Goal: Information Seeking & Learning: Learn about a topic

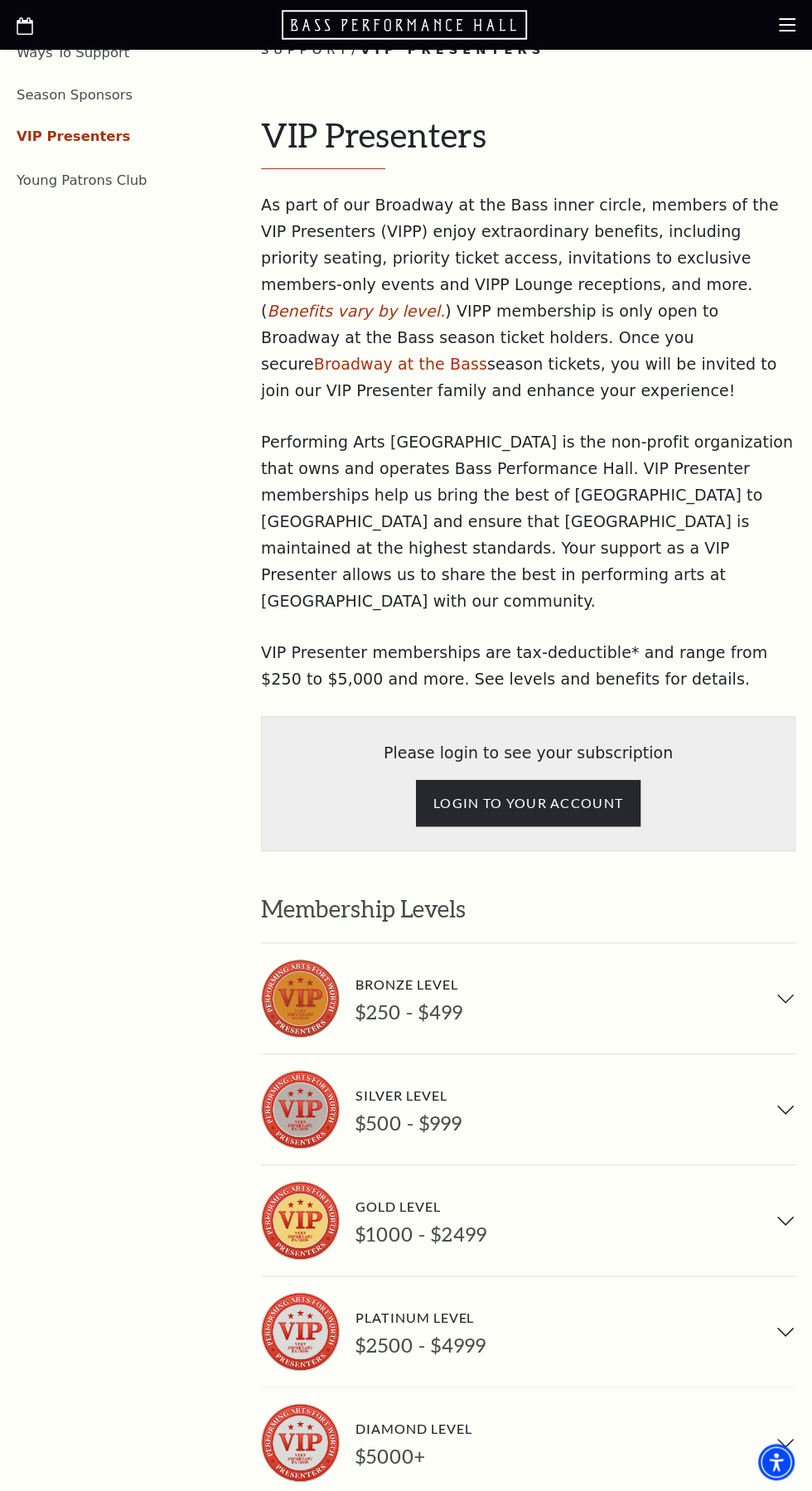
scroll to position [360, 0]
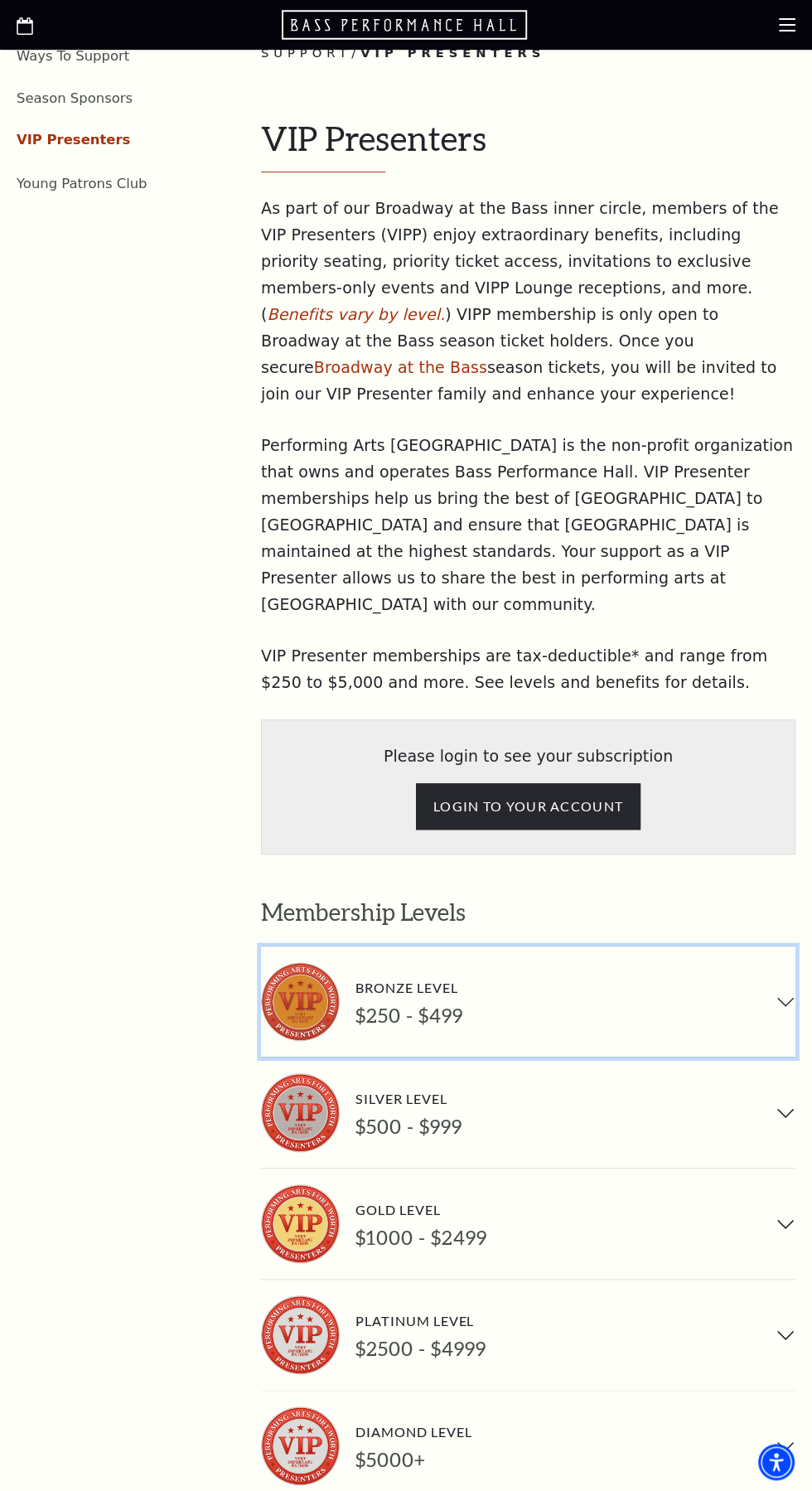
click at [378, 976] on div "Bronze Level" at bounding box center [409, 987] width 107 height 23
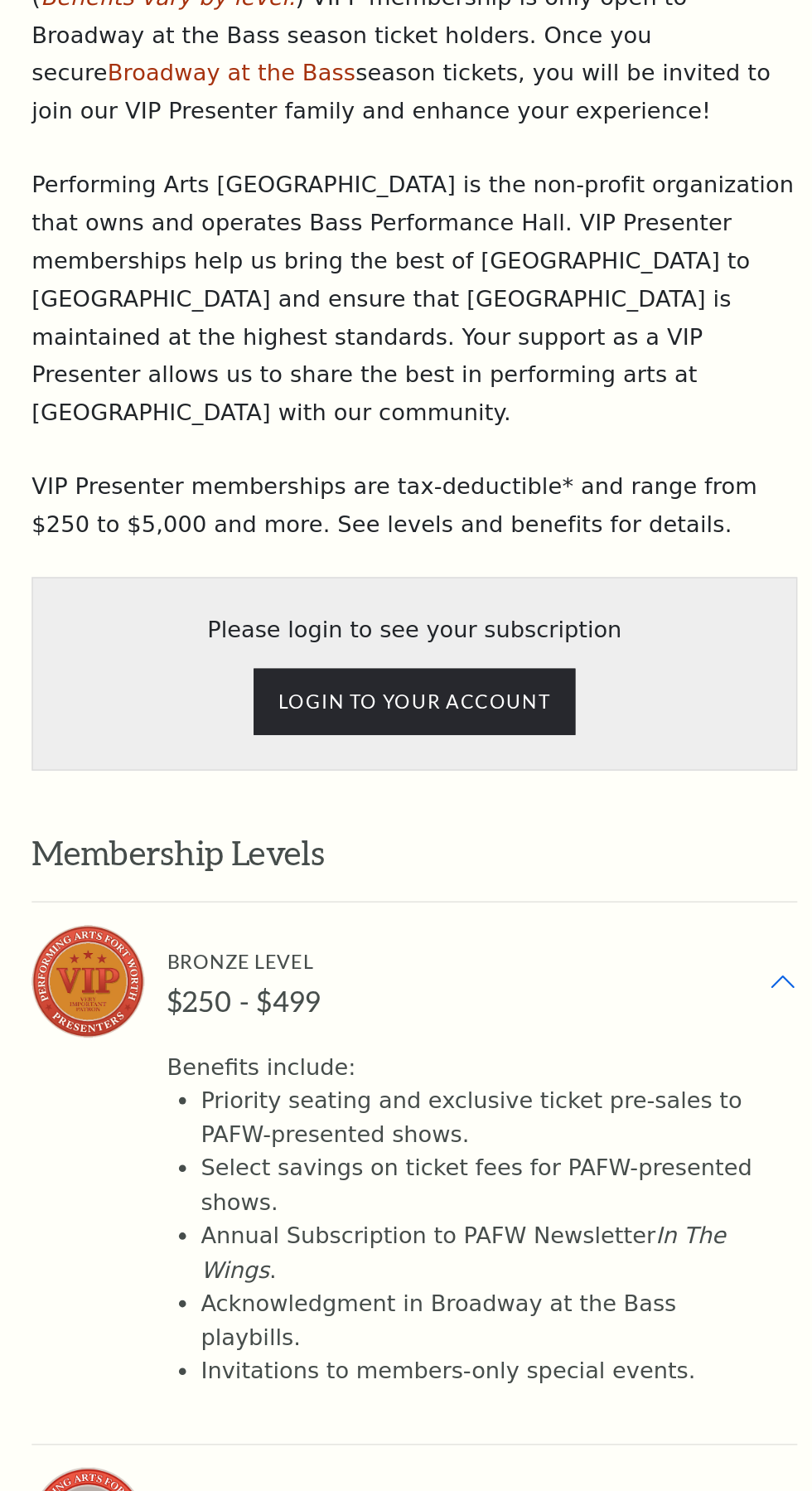
click at [376, 1003] on div "$250 - $499" at bounding box center [409, 1015] width 107 height 24
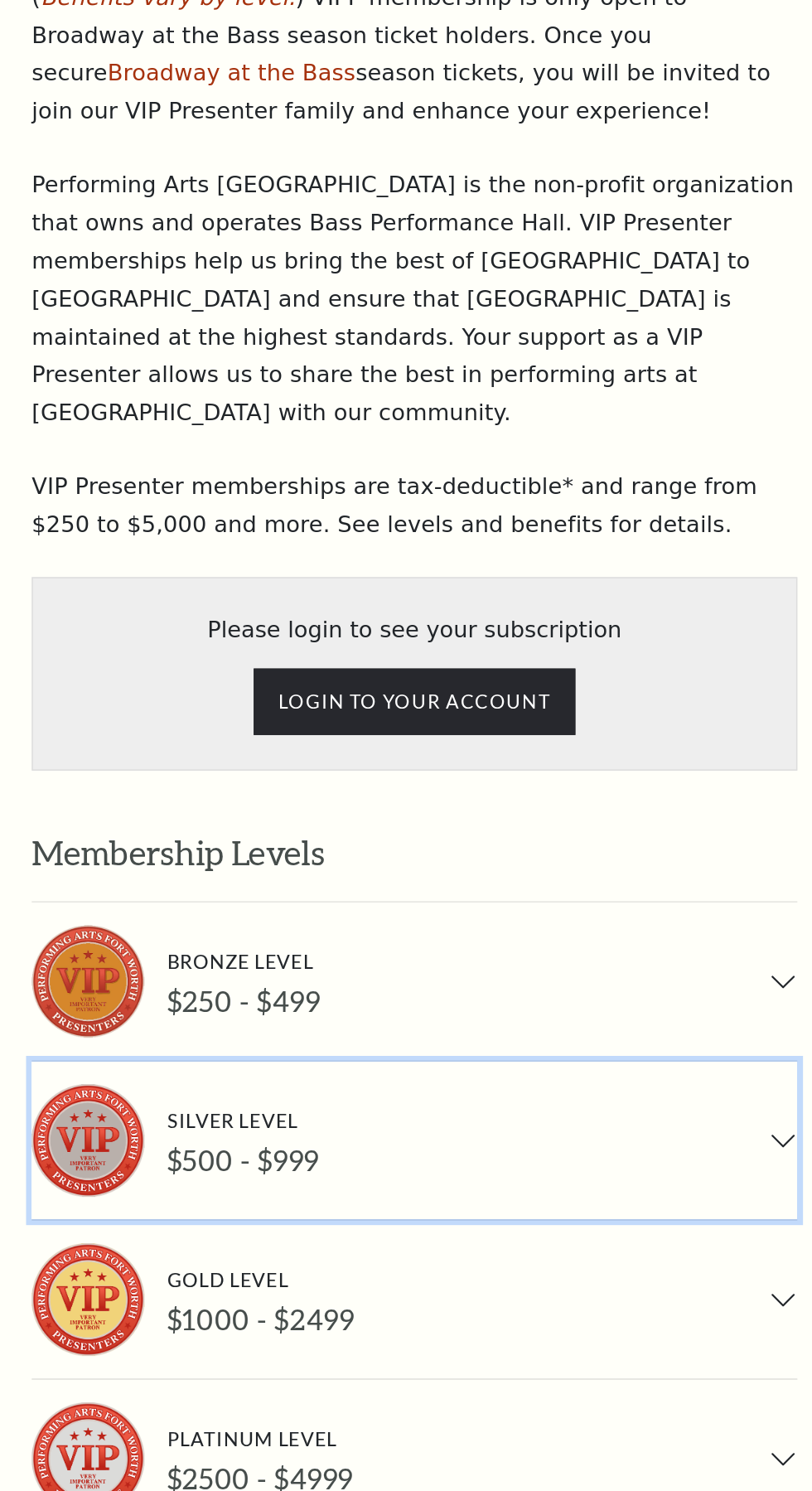
click at [358, 1088] on div "Silver Level" at bounding box center [409, 1099] width 106 height 23
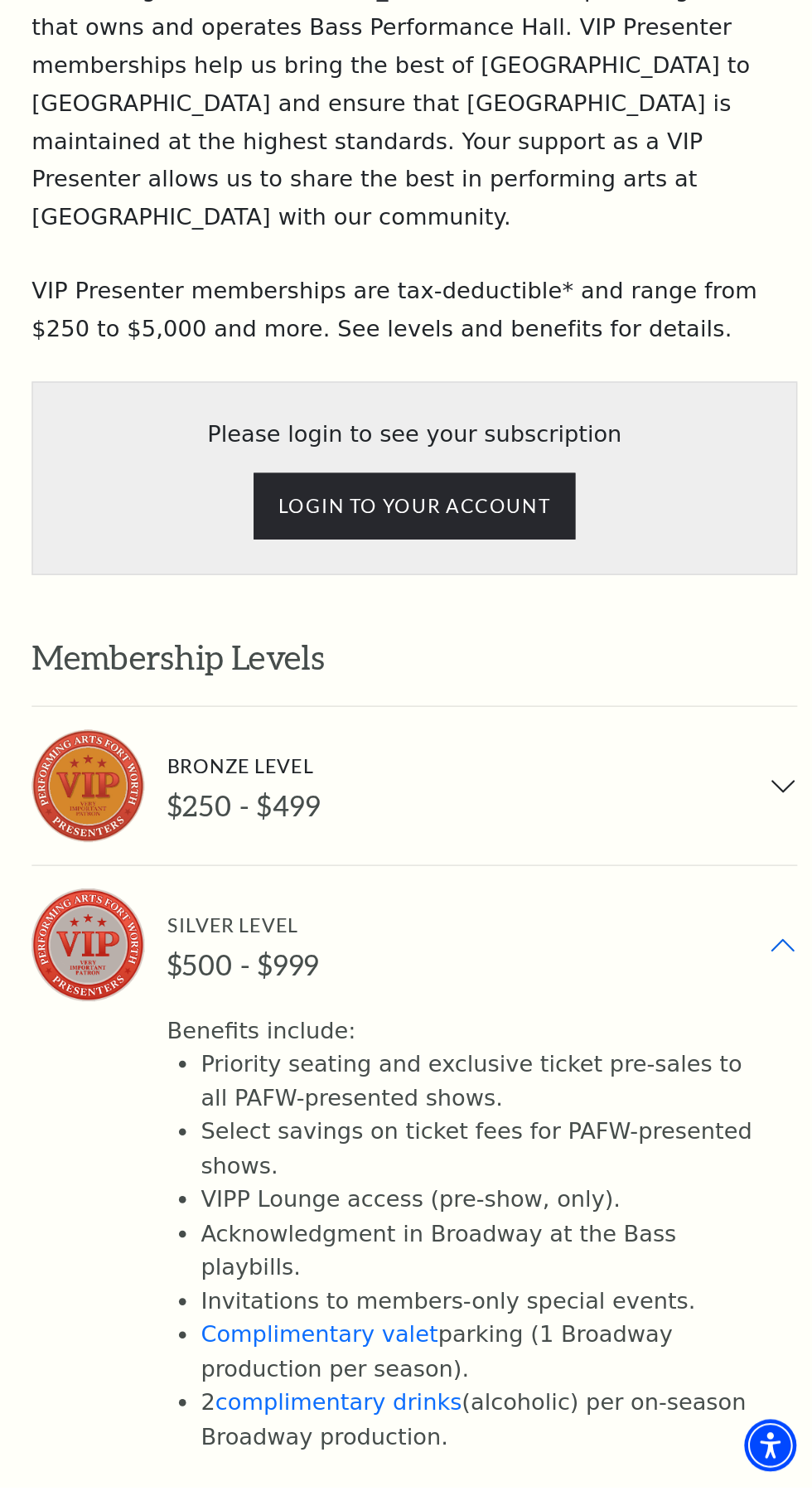
click at [384, 1114] on div "$500 - $999" at bounding box center [409, 1126] width 106 height 24
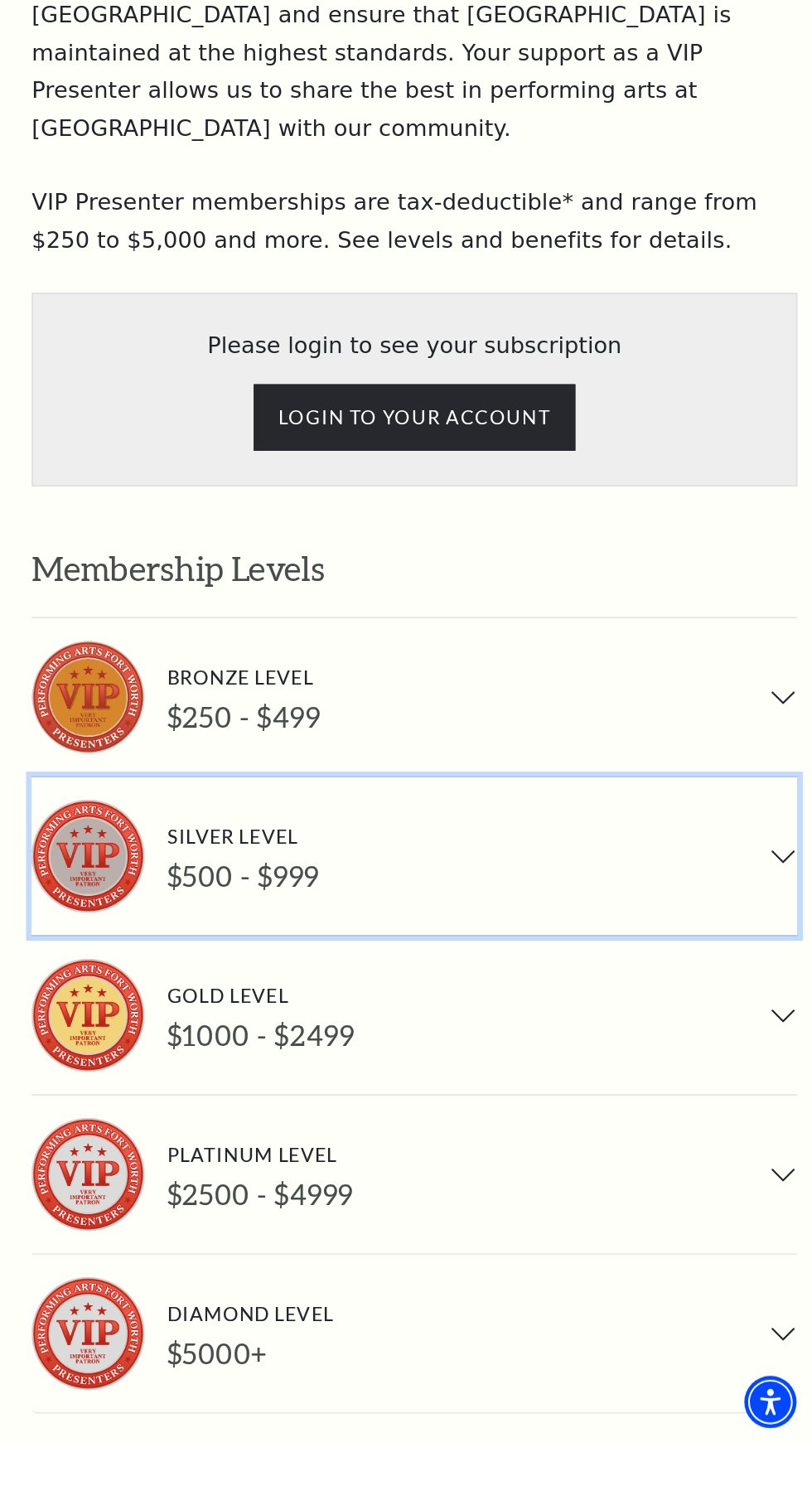
scroll to position [392, 0]
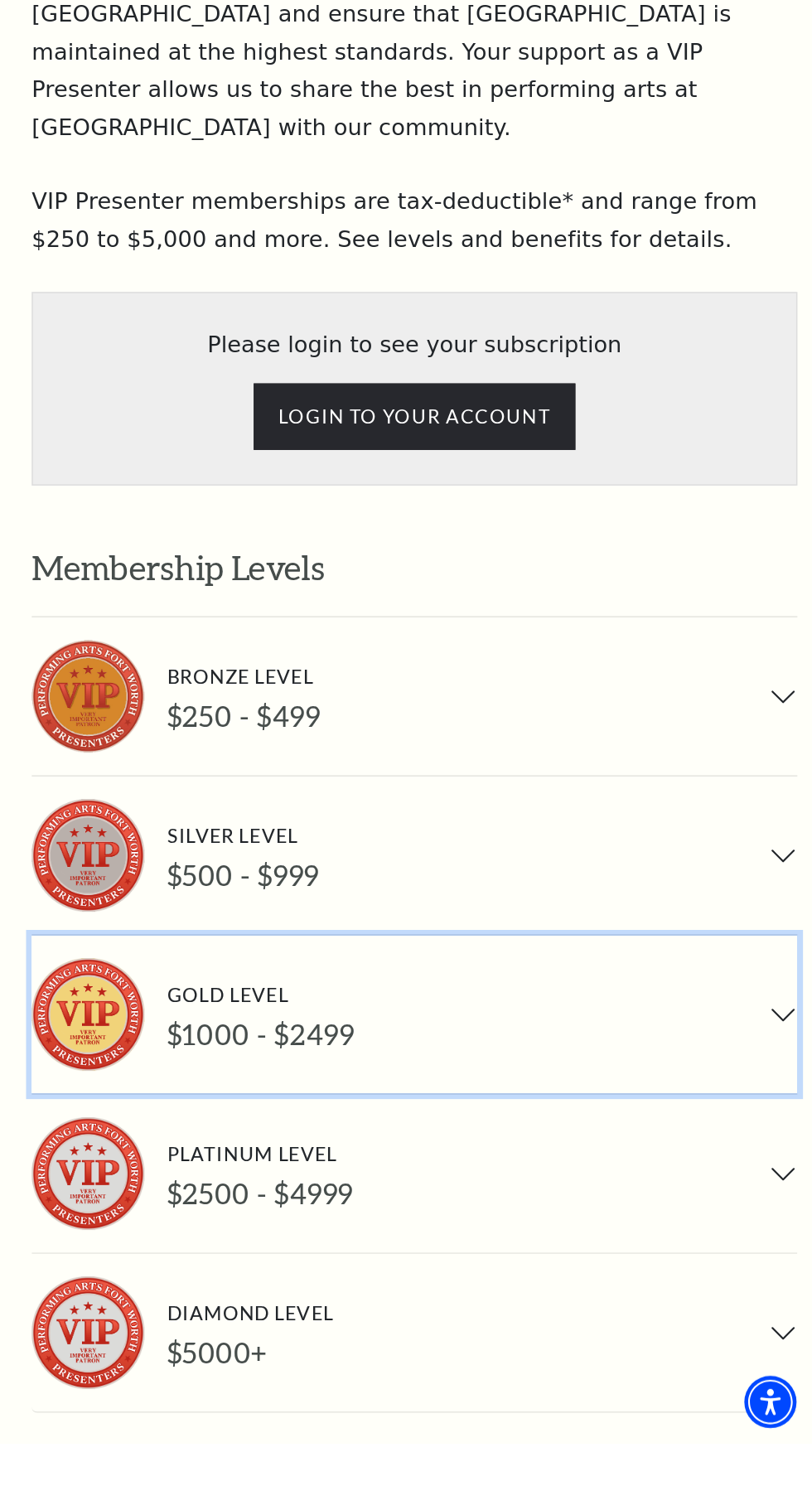
click at [391, 1166] on div "Gold Level" at bounding box center [421, 1178] width 131 height 23
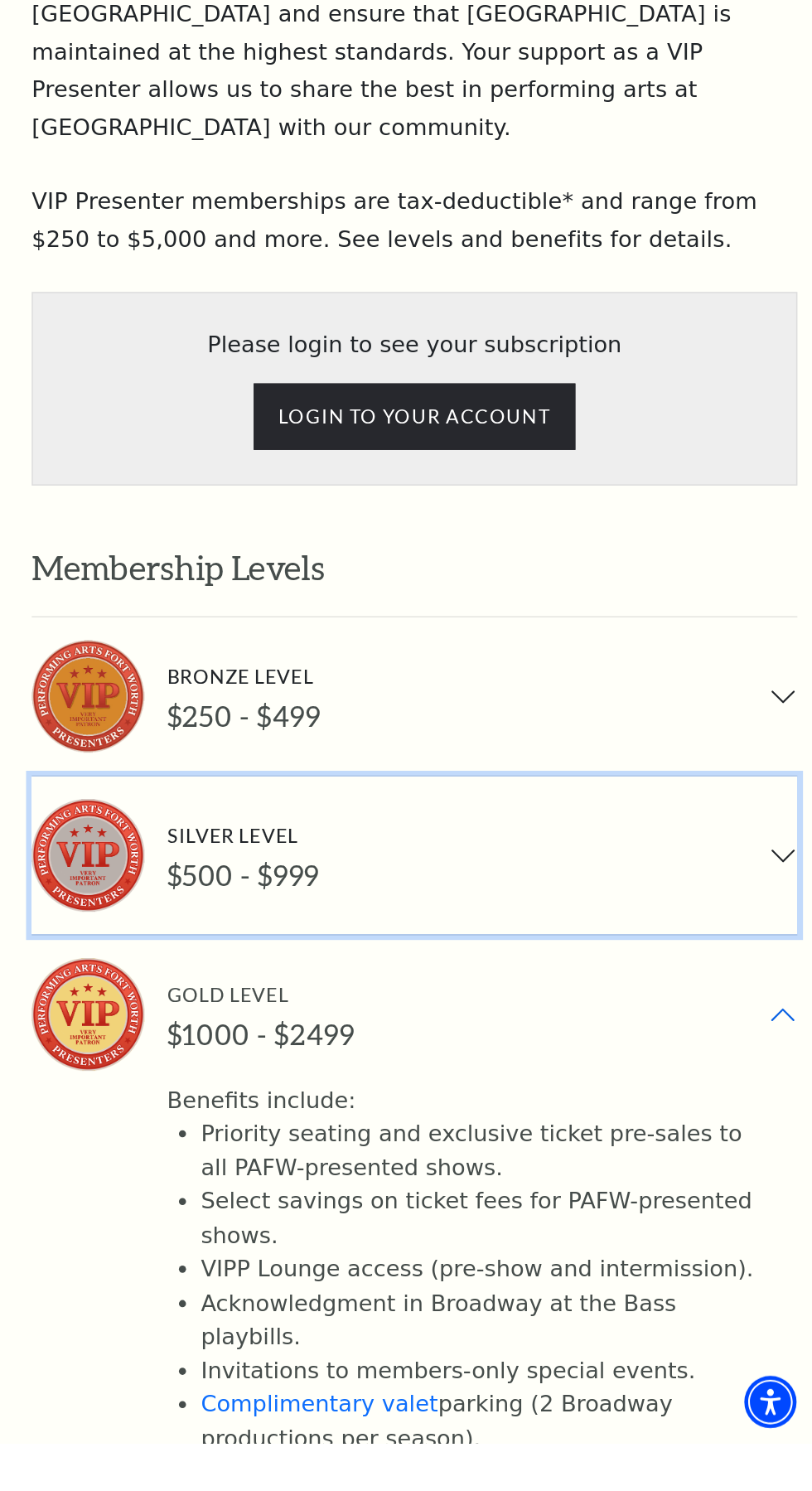
click at [356, 1082] on div "$500 - $999" at bounding box center [409, 1093] width 106 height 24
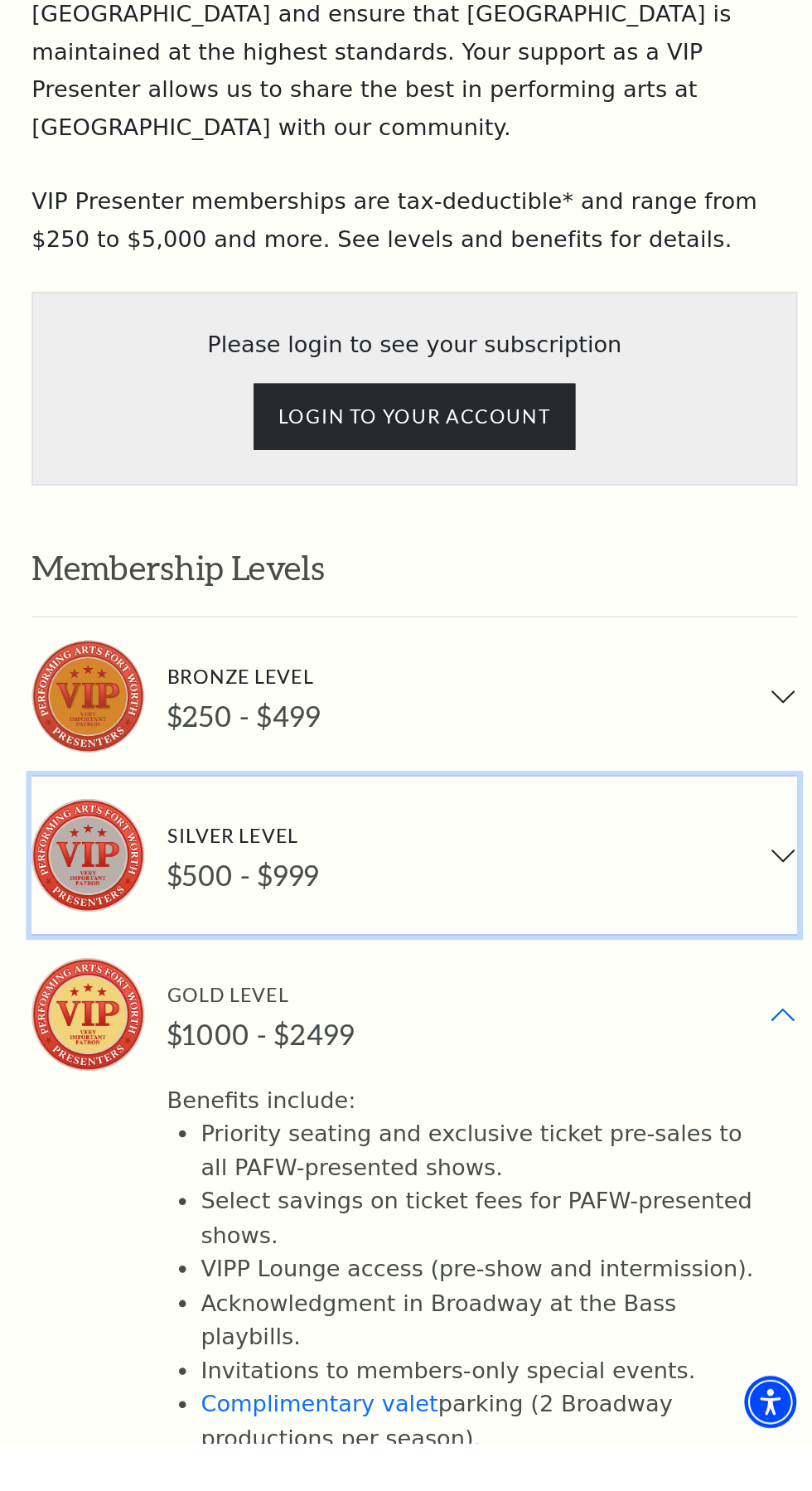
click at [376, 1082] on div "$500 - $999" at bounding box center [409, 1093] width 106 height 24
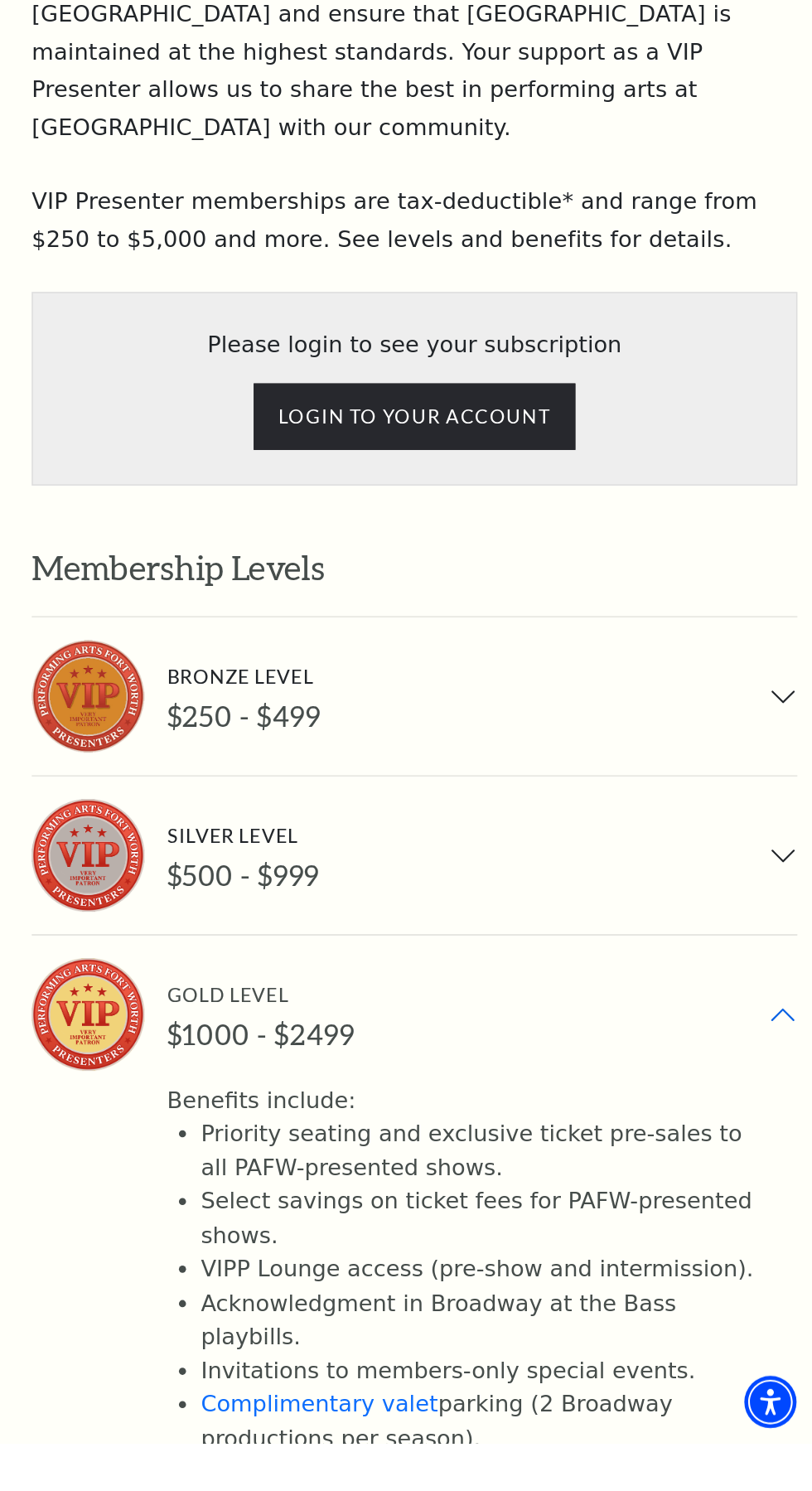
click at [362, 1166] on div "Gold Level" at bounding box center [421, 1178] width 131 height 23
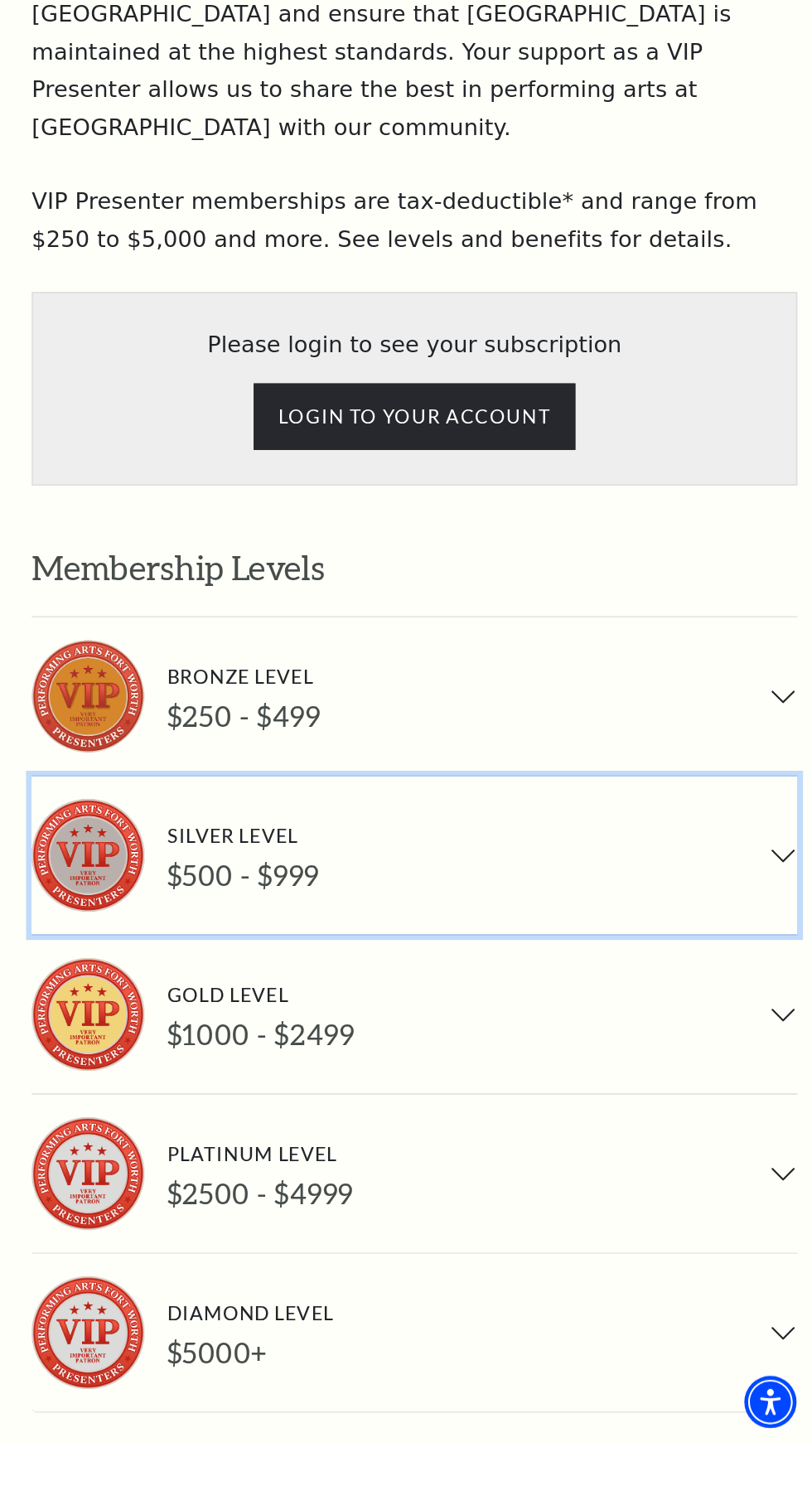
click at [344, 1055] on div "Silver Level $500 - $999" at bounding box center [400, 1079] width 122 height 50
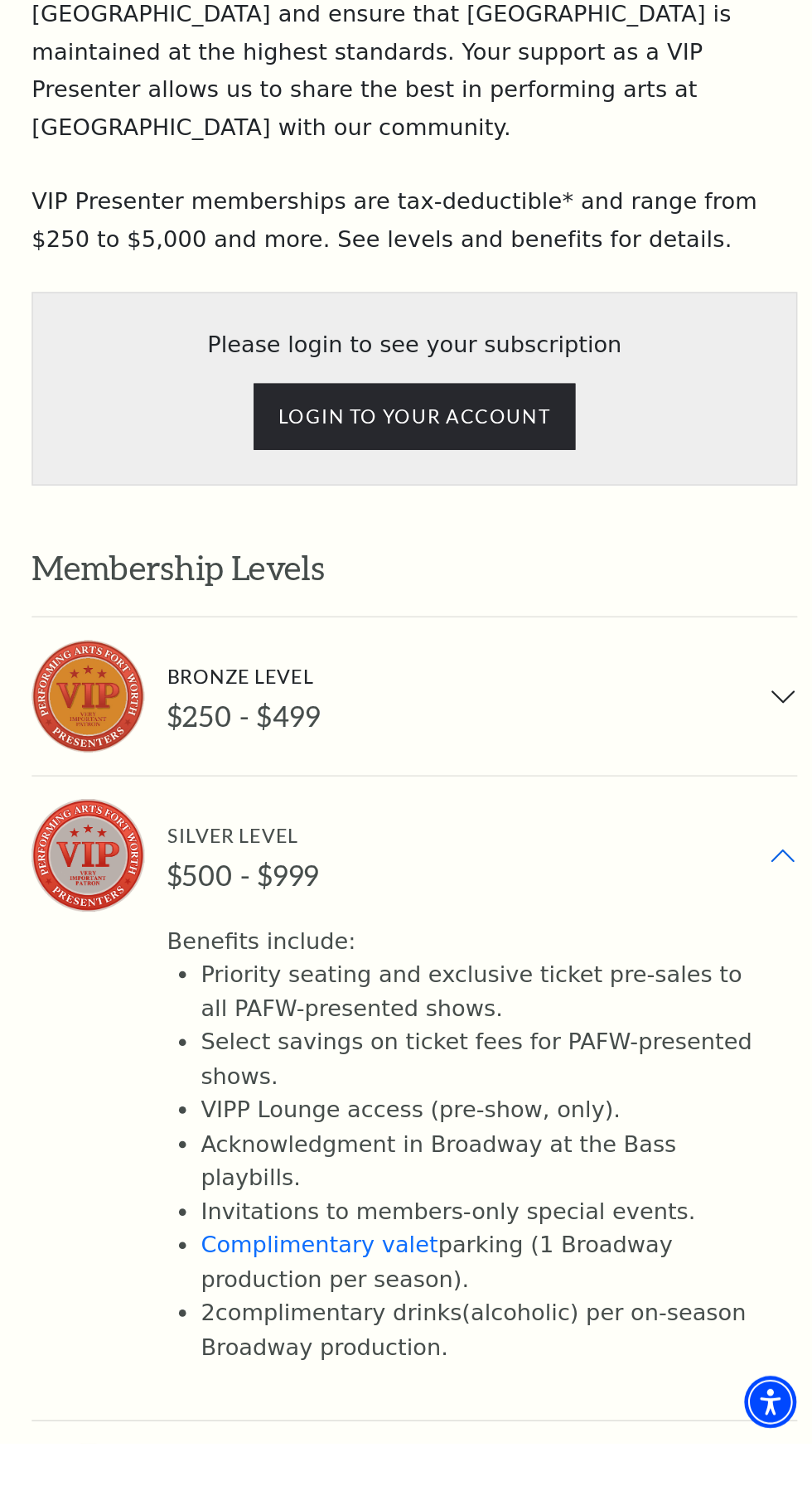
click at [482, 1390] on link "complimentary drinks" at bounding box center [475, 1398] width 172 height 18
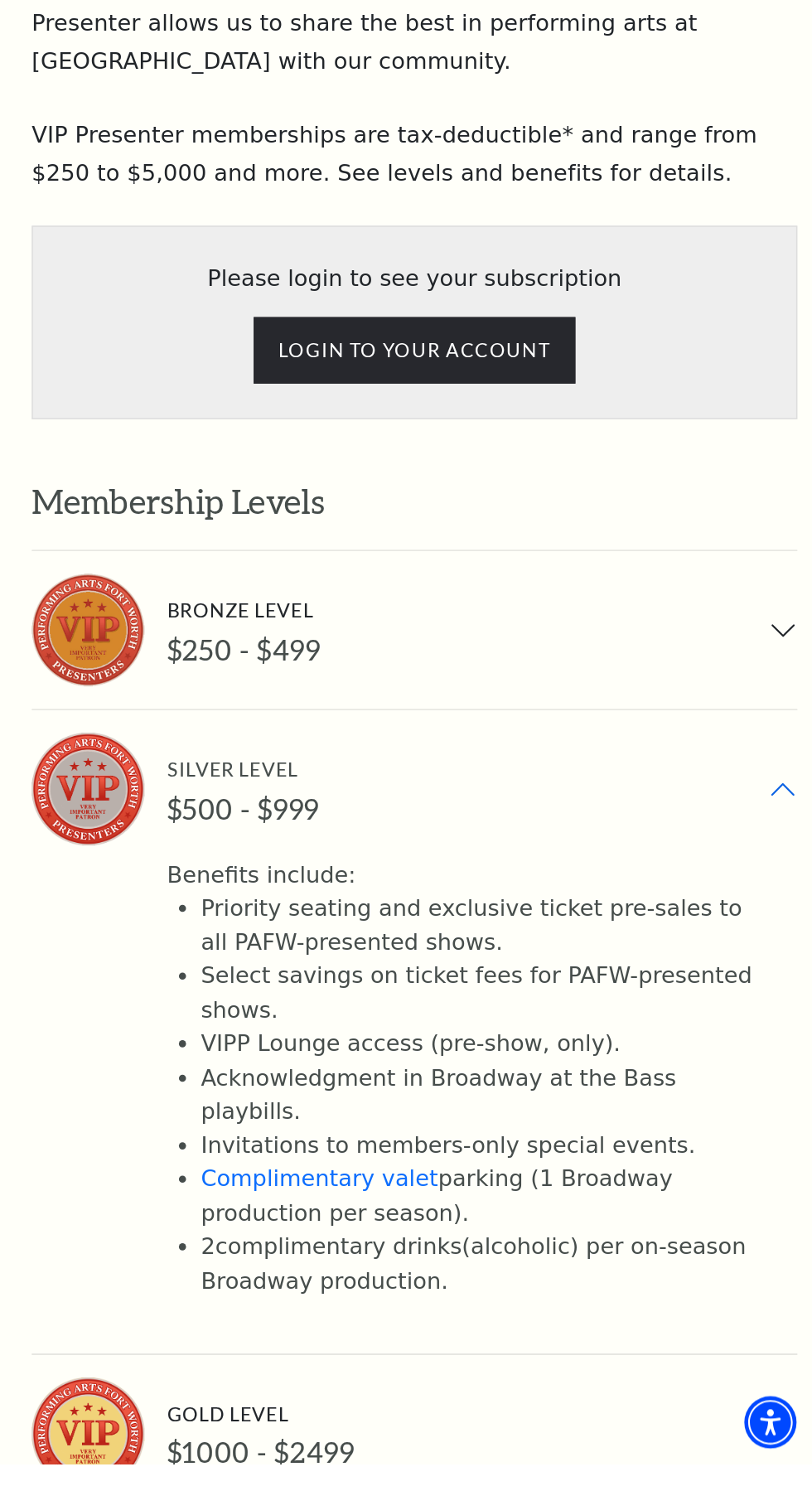
scroll to position [537, 0]
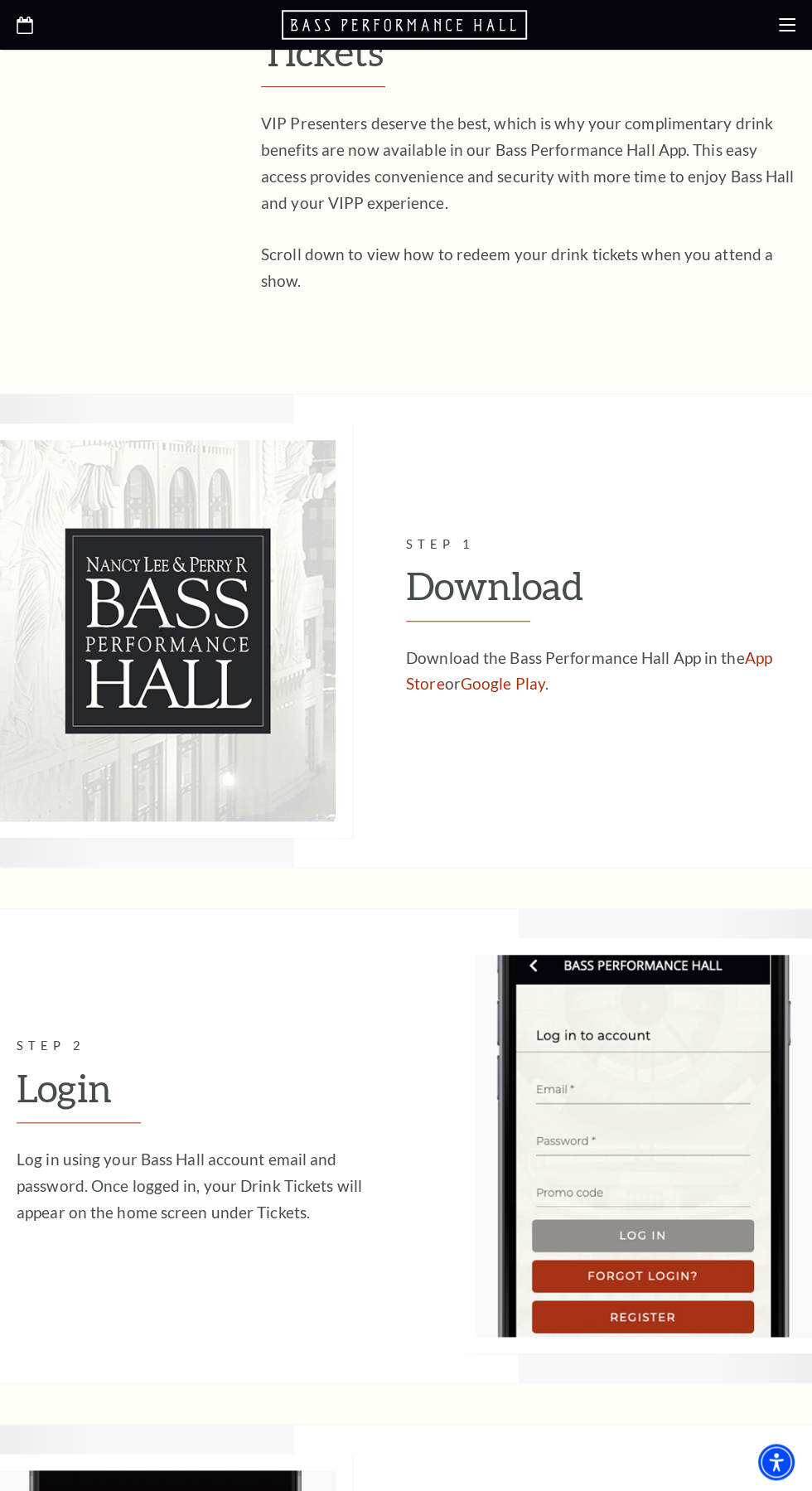
scroll to position [500, 0]
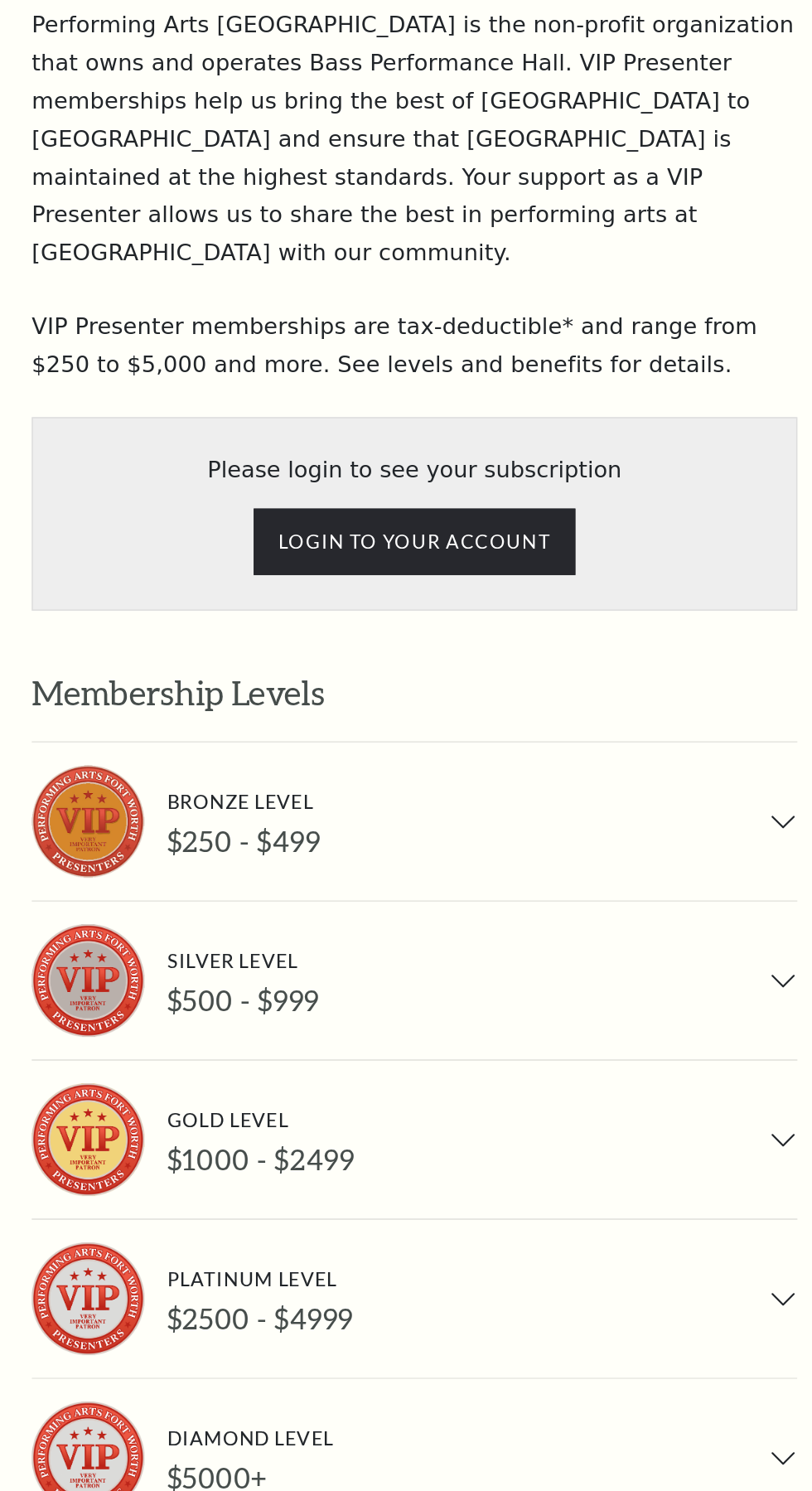
scroll to position [537, 0]
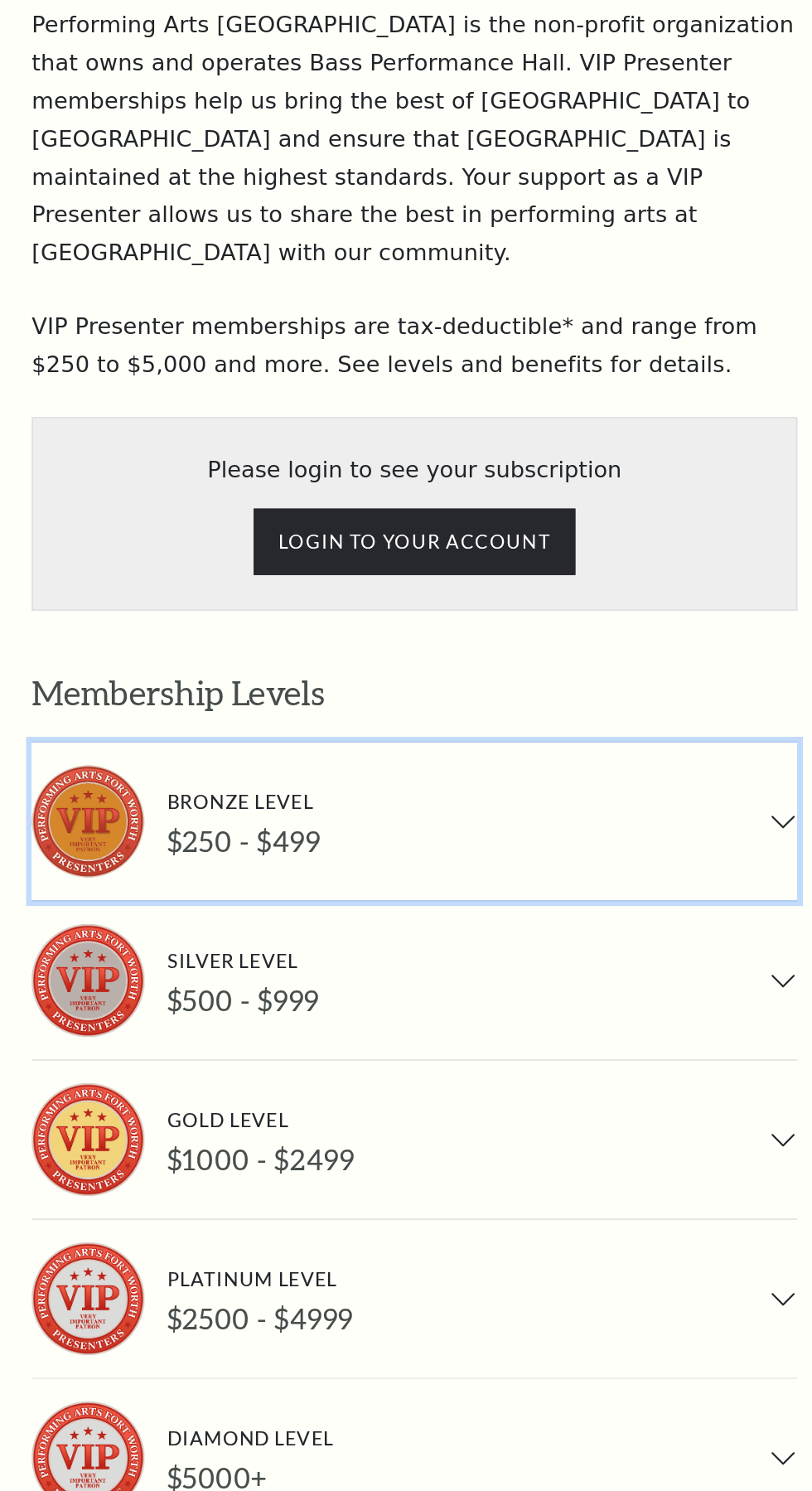
click at [349, 769] on button "Bronze Level $250 - $499" at bounding box center [528, 824] width 535 height 110
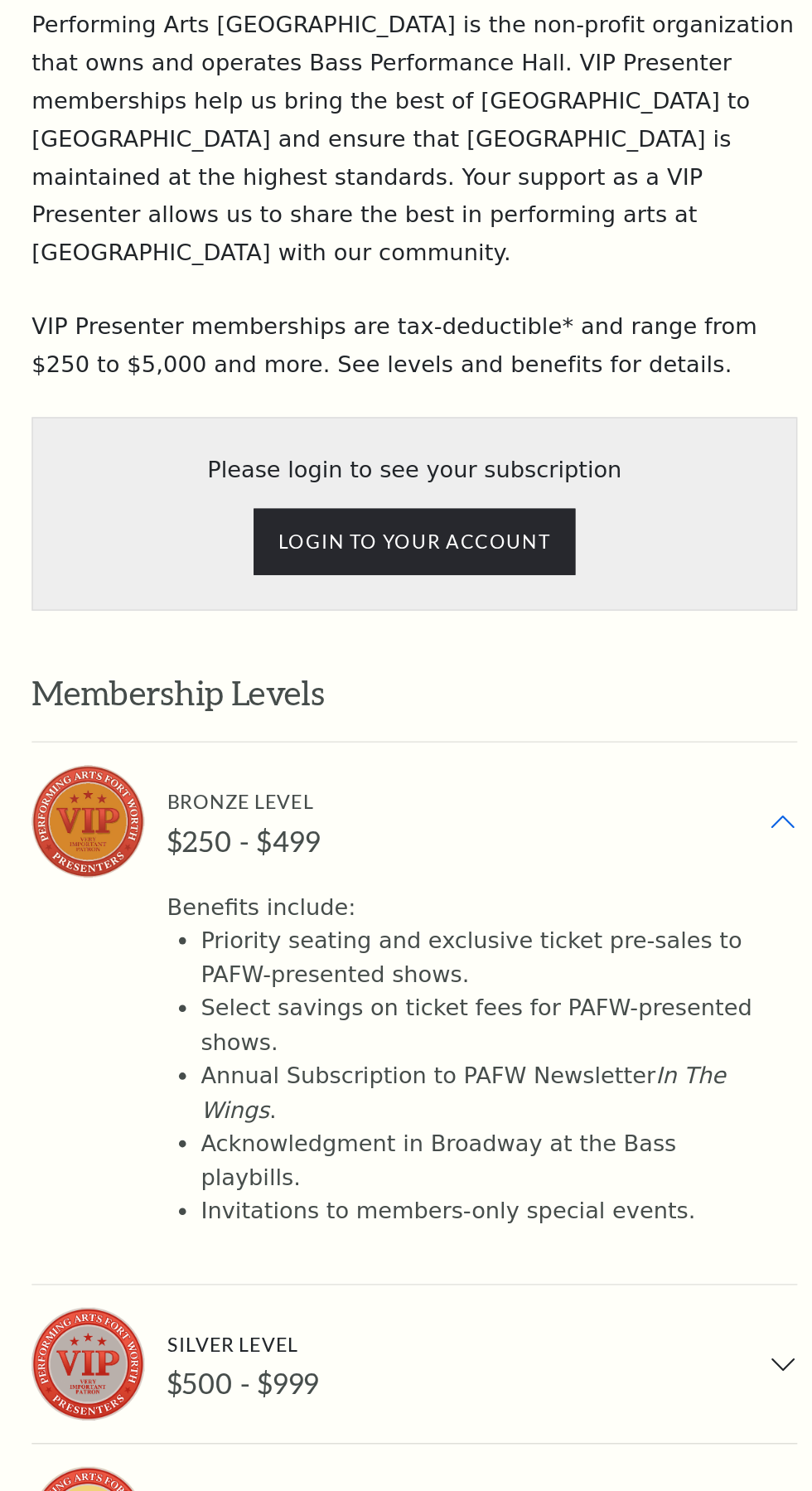
click at [371, 799] on div "Bronze Level" at bounding box center [409, 810] width 107 height 23
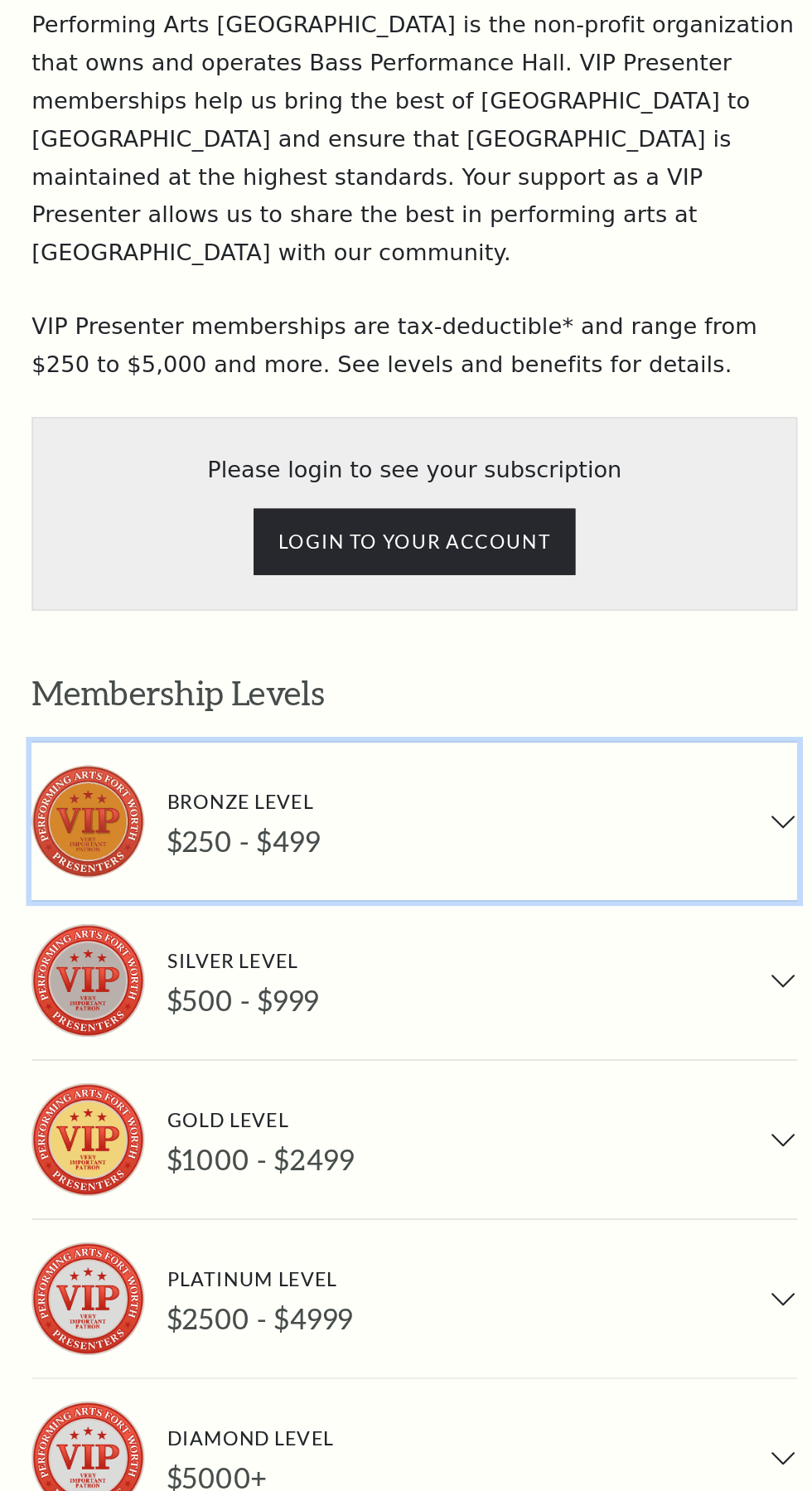
click at [364, 799] on div "Bronze Level" at bounding box center [409, 810] width 107 height 23
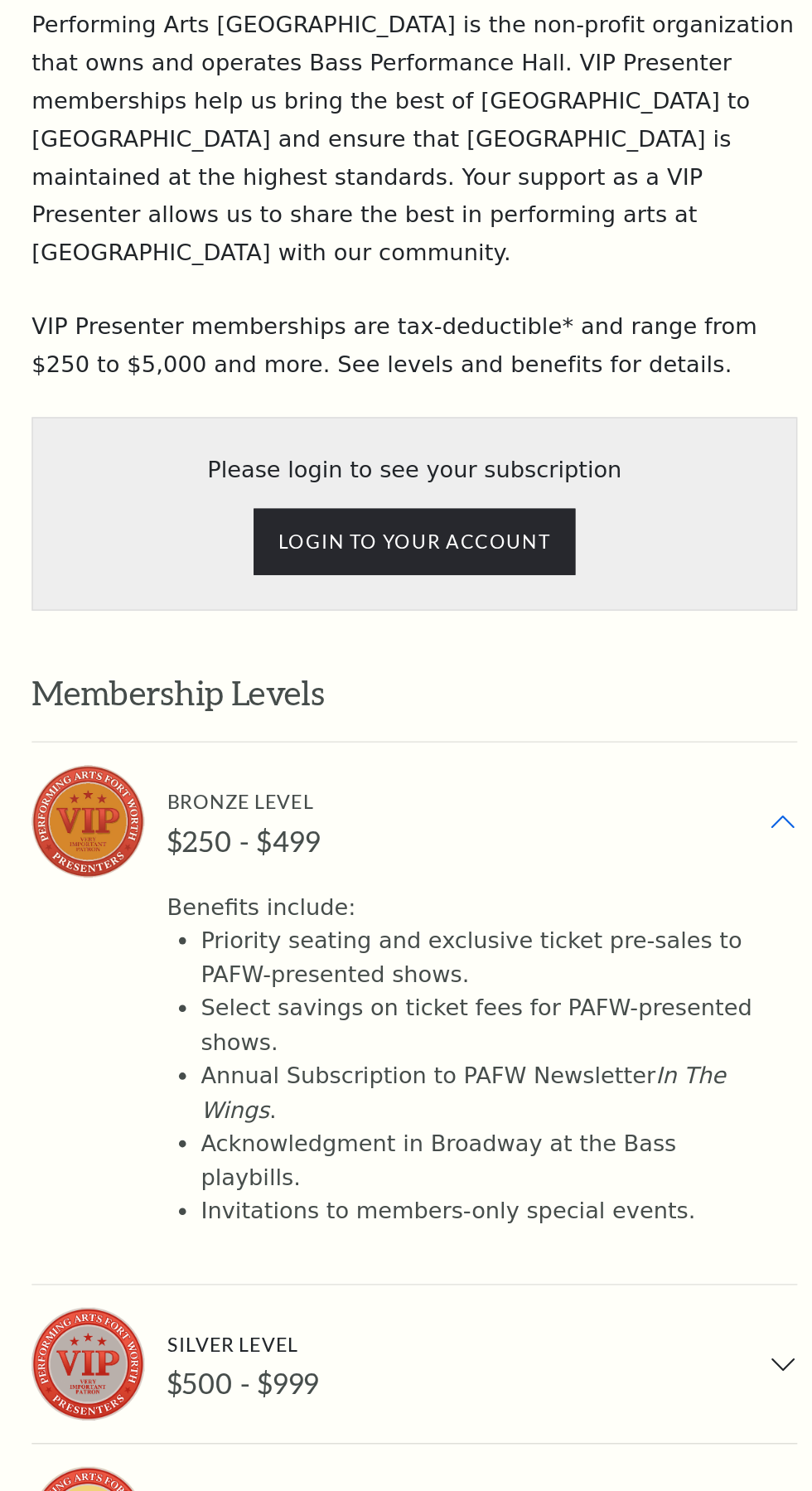
click at [369, 826] on div "$250 - $499" at bounding box center [409, 838] width 107 height 24
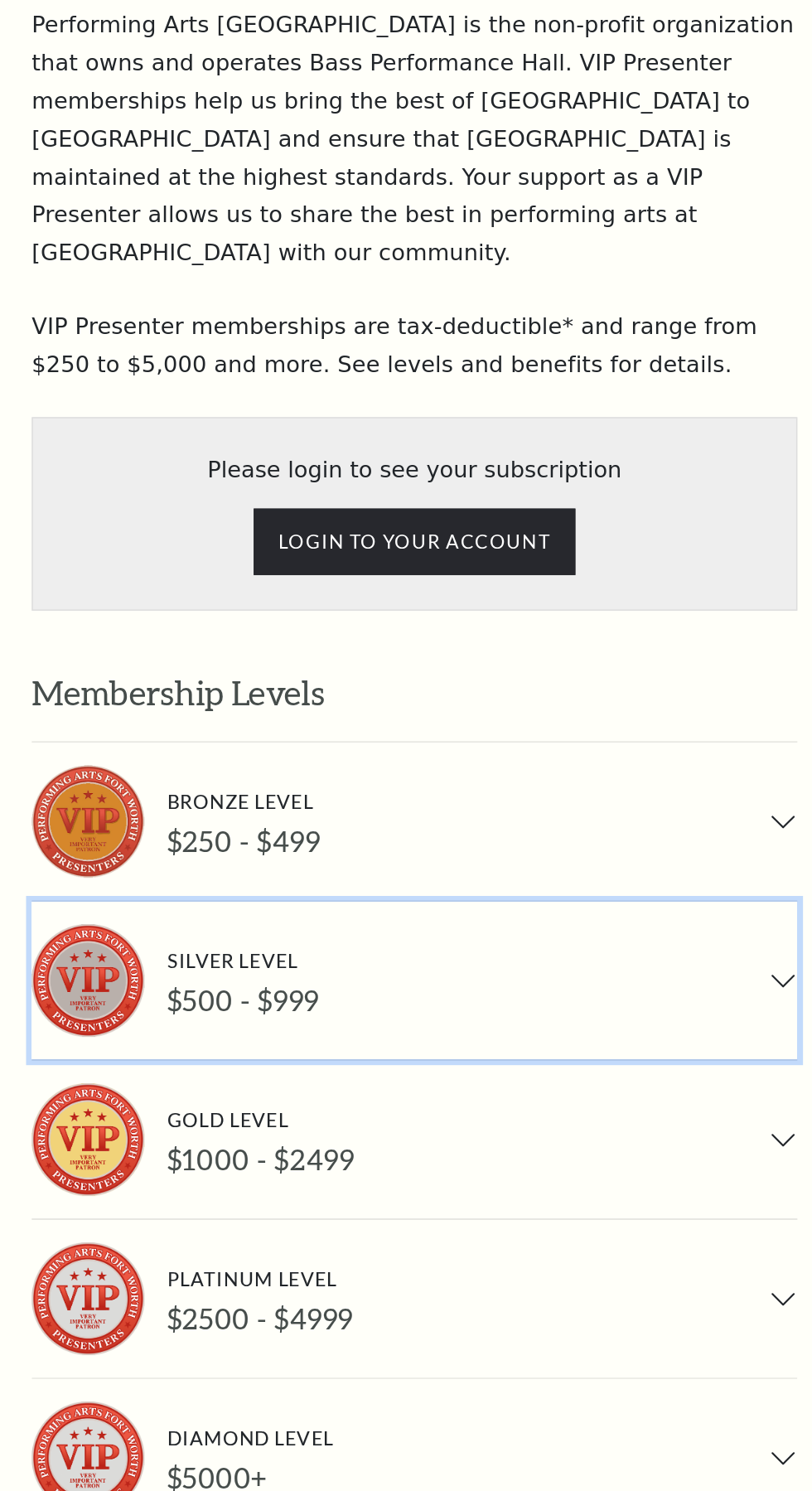
click at [354, 910] on div "Silver Level $500 - $999" at bounding box center [400, 934] width 122 height 50
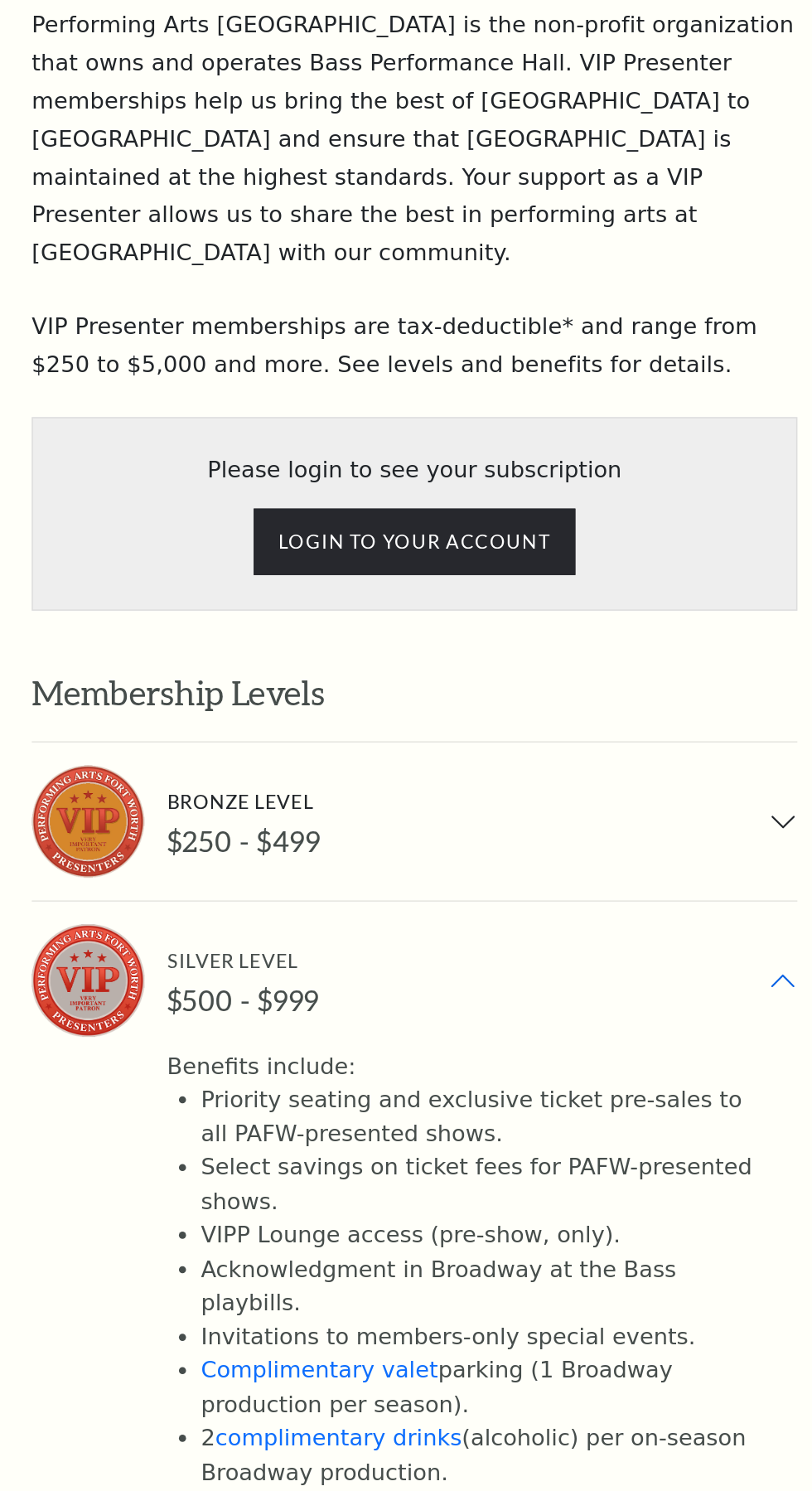
click at [378, 937] on div "$500 - $999" at bounding box center [409, 949] width 106 height 24
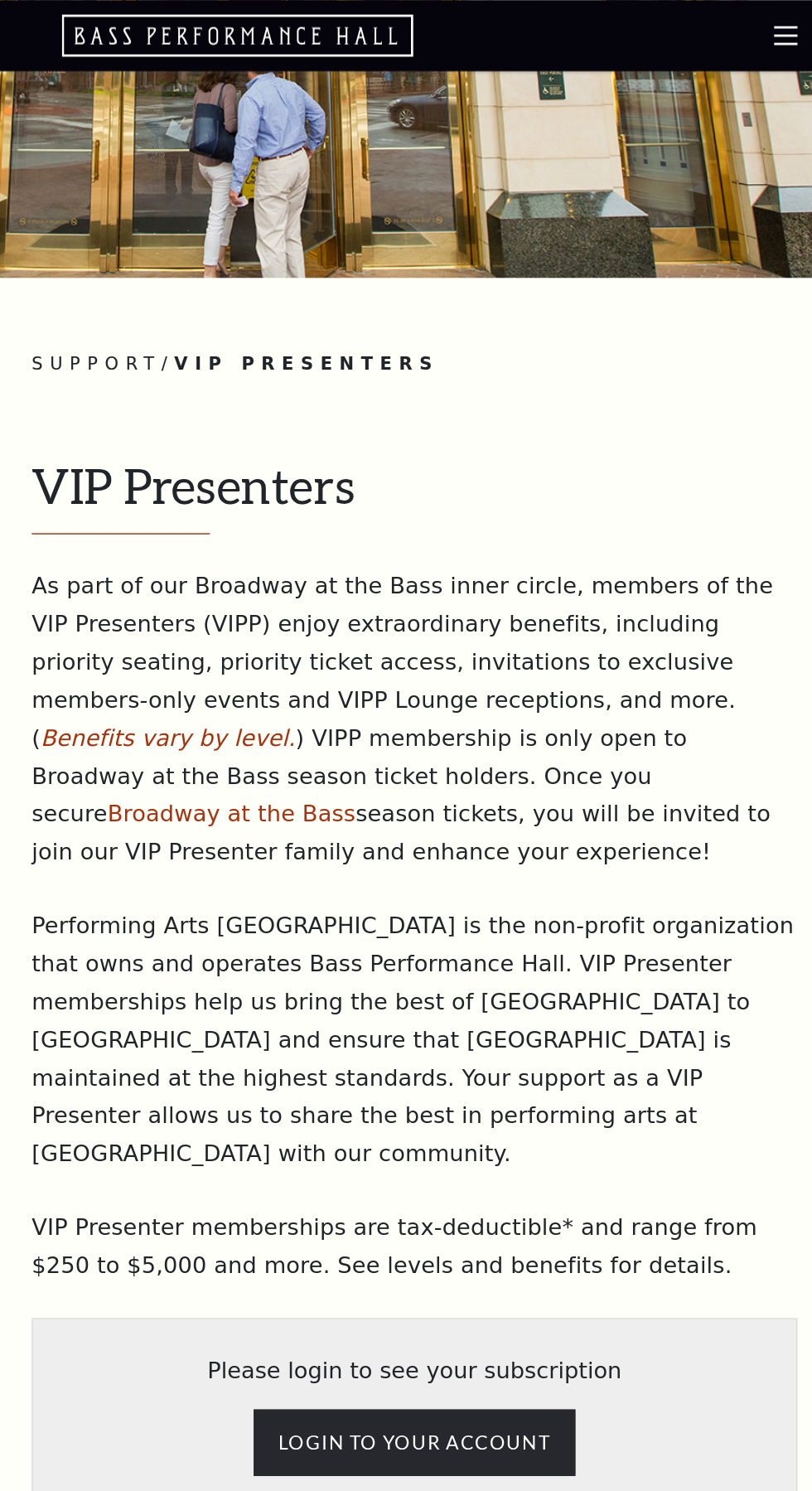
scroll to position [0, 0]
